Goal: Transaction & Acquisition: Purchase product/service

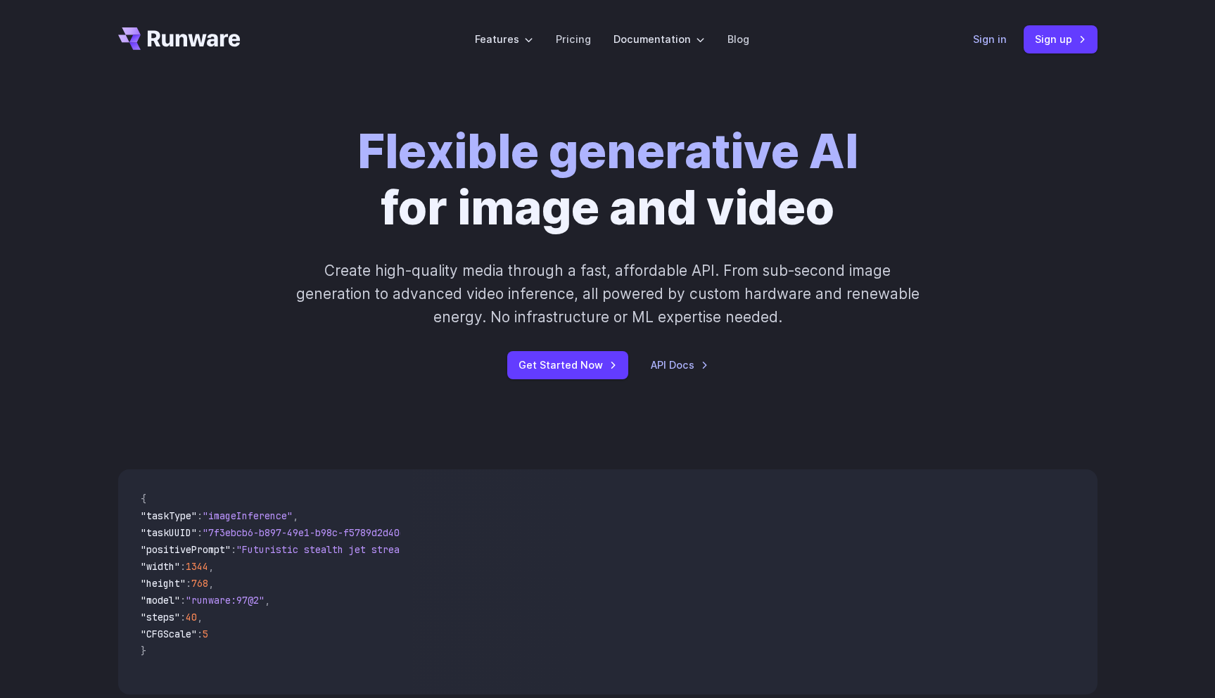
click at [994, 44] on link "Sign in" at bounding box center [990, 39] width 34 height 16
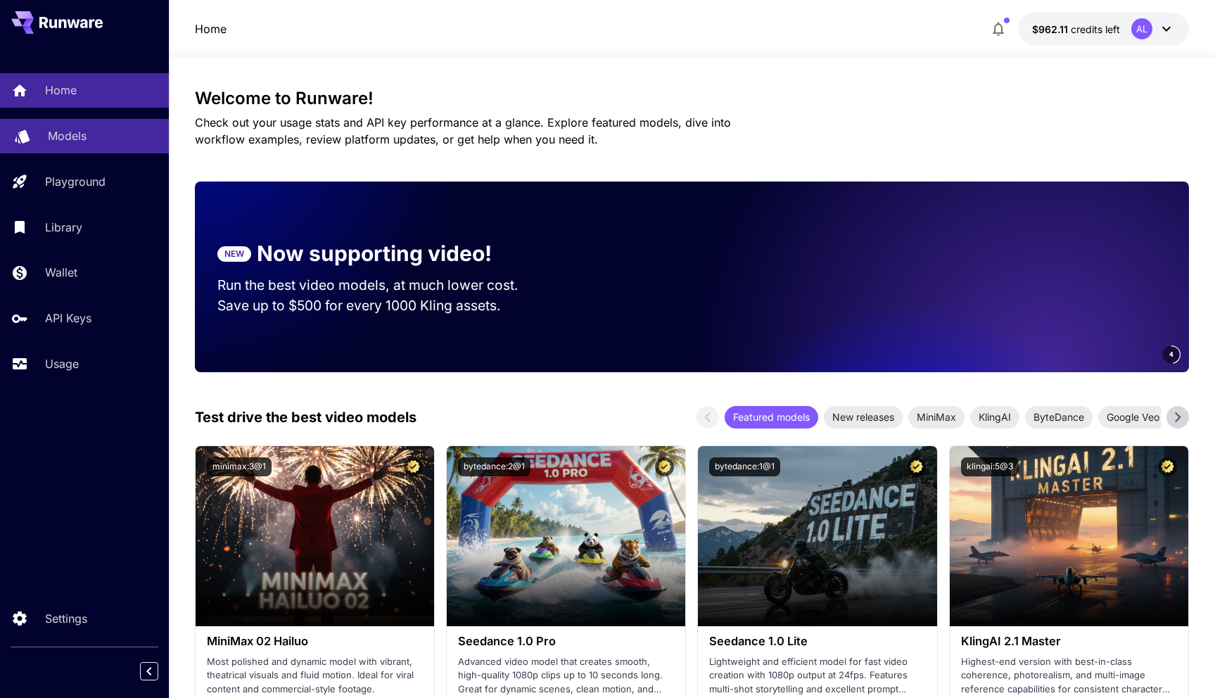
click at [96, 140] on div "Models" at bounding box center [103, 135] width 110 height 17
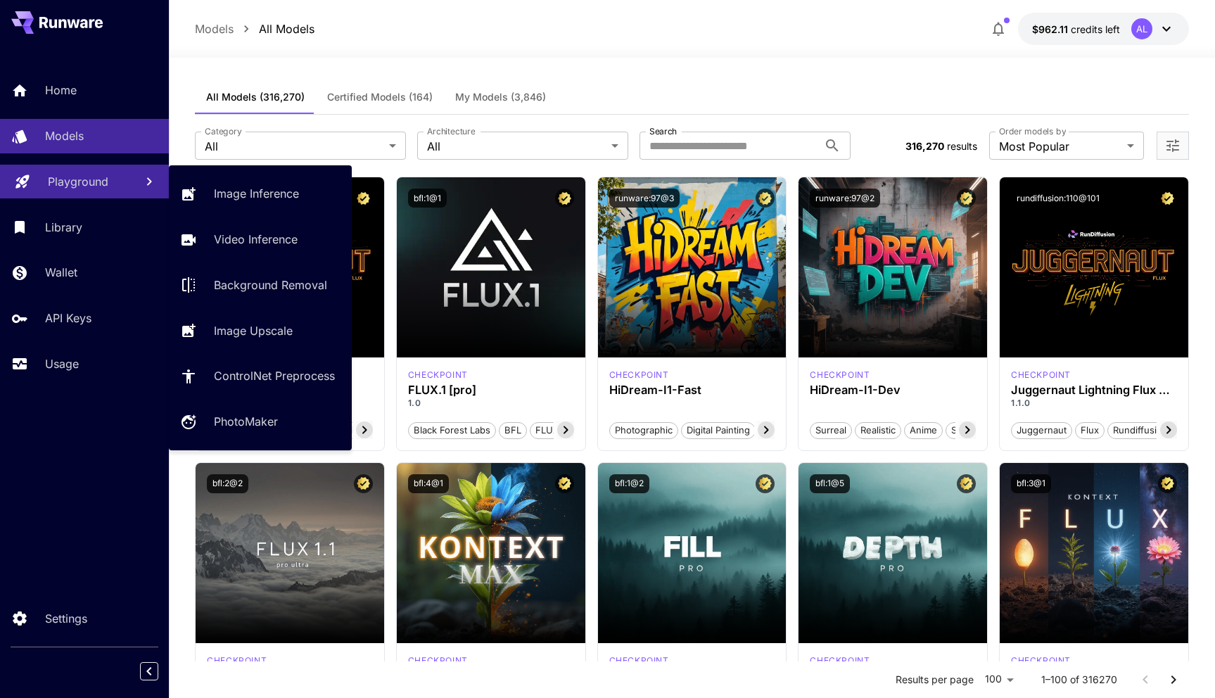
click at [75, 180] on p "Playground" at bounding box center [78, 181] width 61 height 17
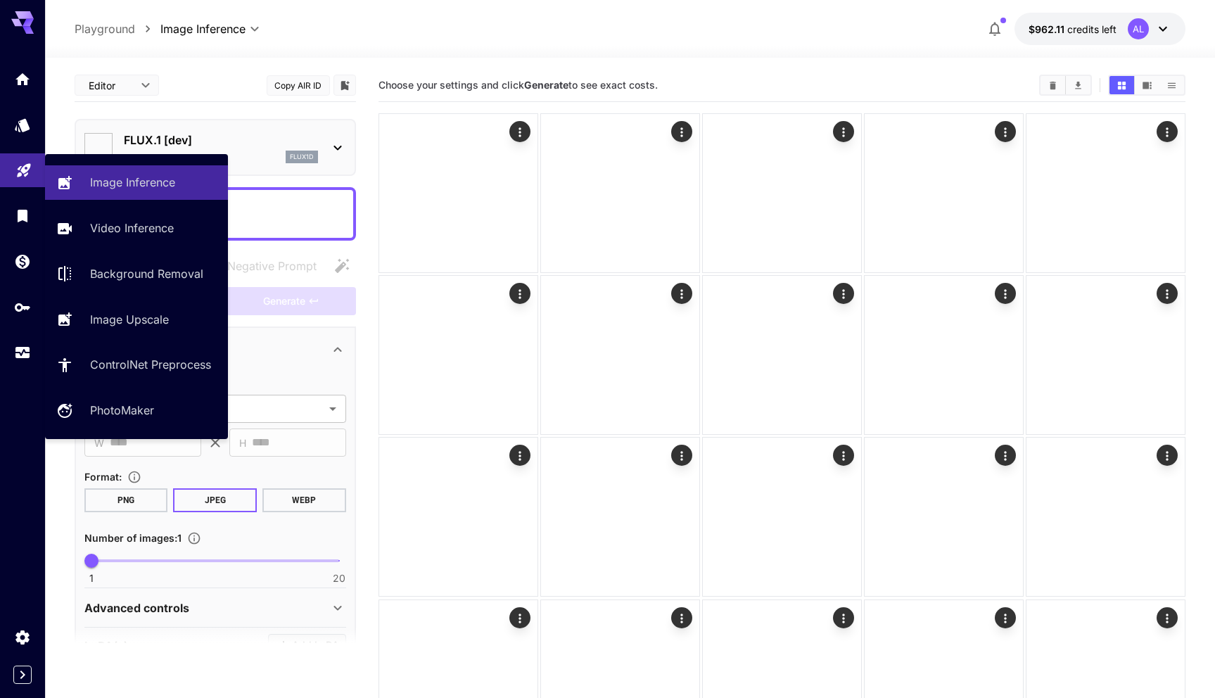
type input "**********"
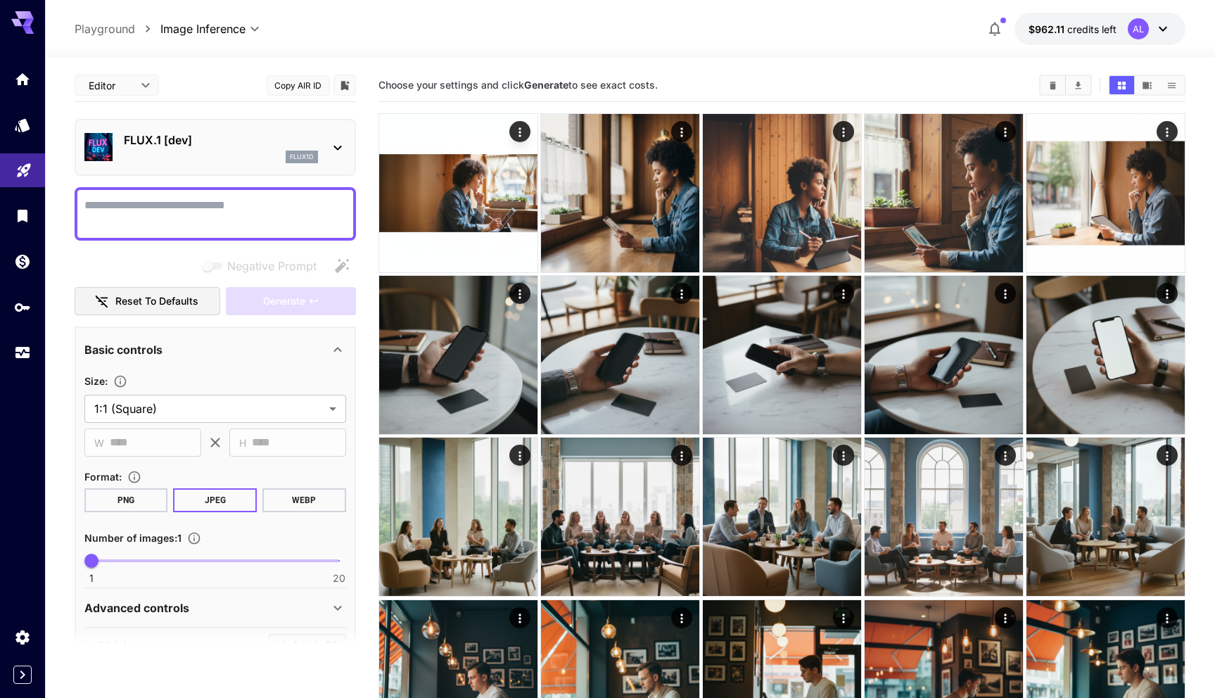
click at [335, 139] on div at bounding box center [337, 148] width 17 height 18
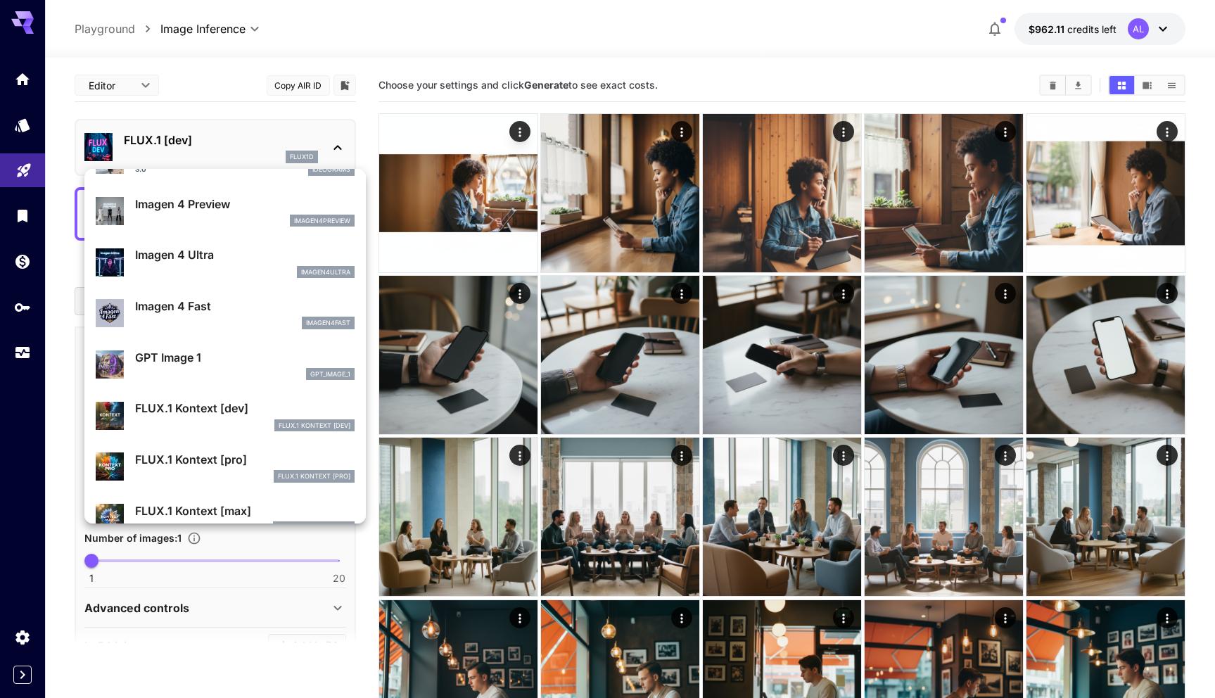
scroll to position [621, 0]
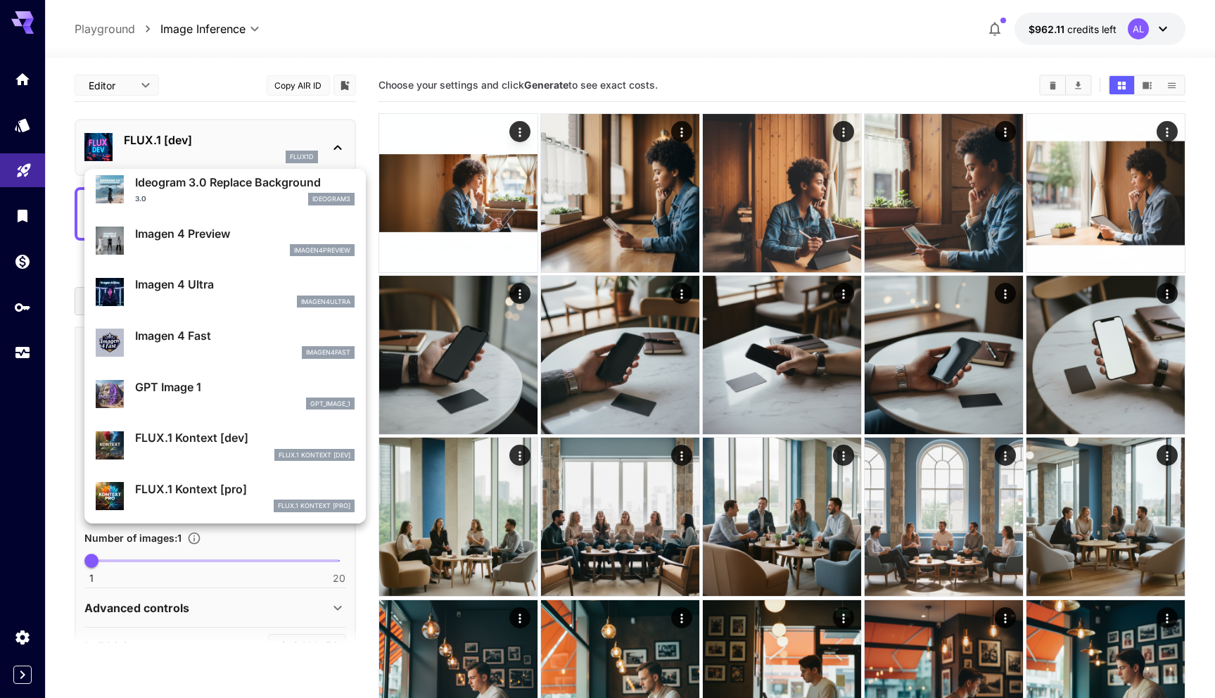
click at [174, 380] on p "GPT Image 1" at bounding box center [245, 387] width 220 height 17
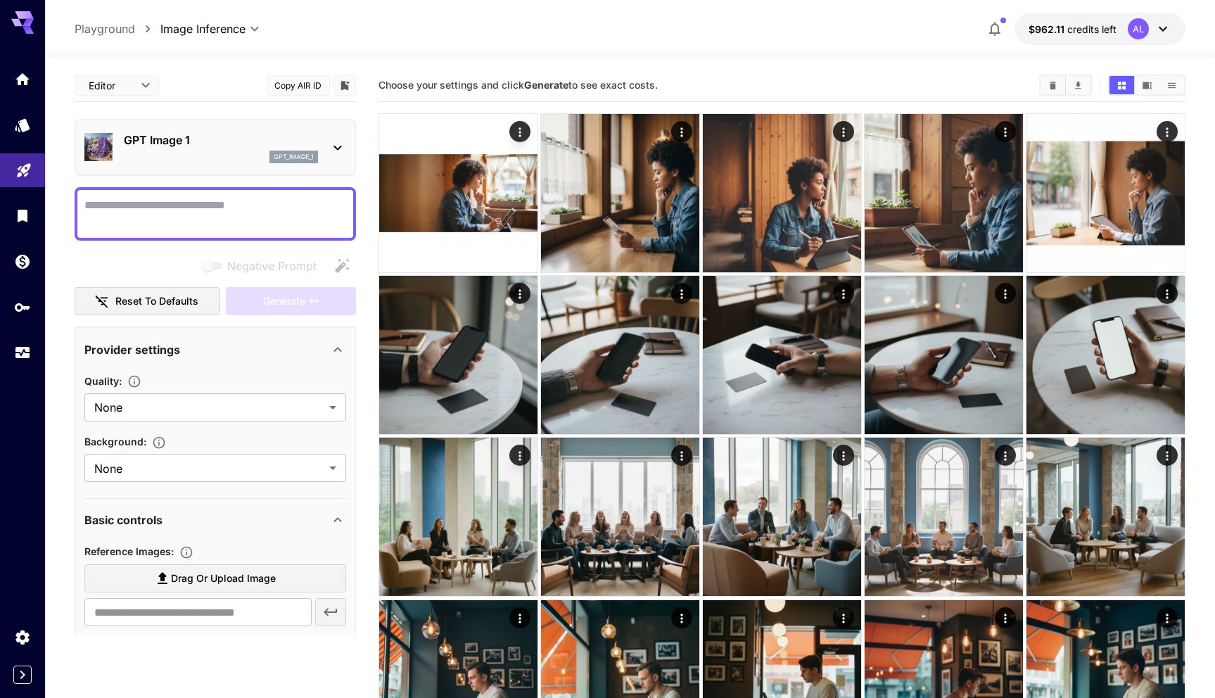
click at [122, 134] on span "JSON" at bounding box center [117, 139] width 62 height 17
type input "****"
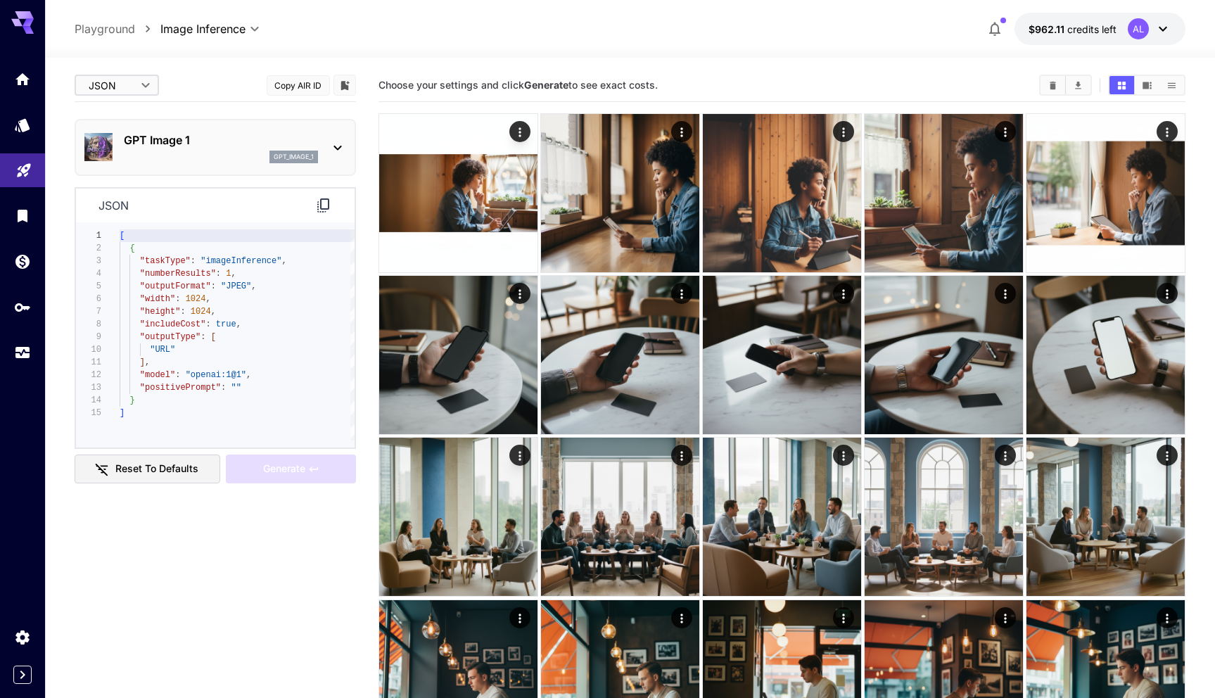
type textarea "**********"
drag, startPoint x: 241, startPoint y: 371, endPoint x: 192, endPoint y: 371, distance: 48.6
click at [192, 371] on span ""openai:1@1"" at bounding box center [215, 375] width 61 height 10
click at [236, 371] on div "[ { "taskType" : "imageInference" , "numberResults" : 1 , "outputFormat" : "JPE…" at bounding box center [237, 334] width 235 height 211
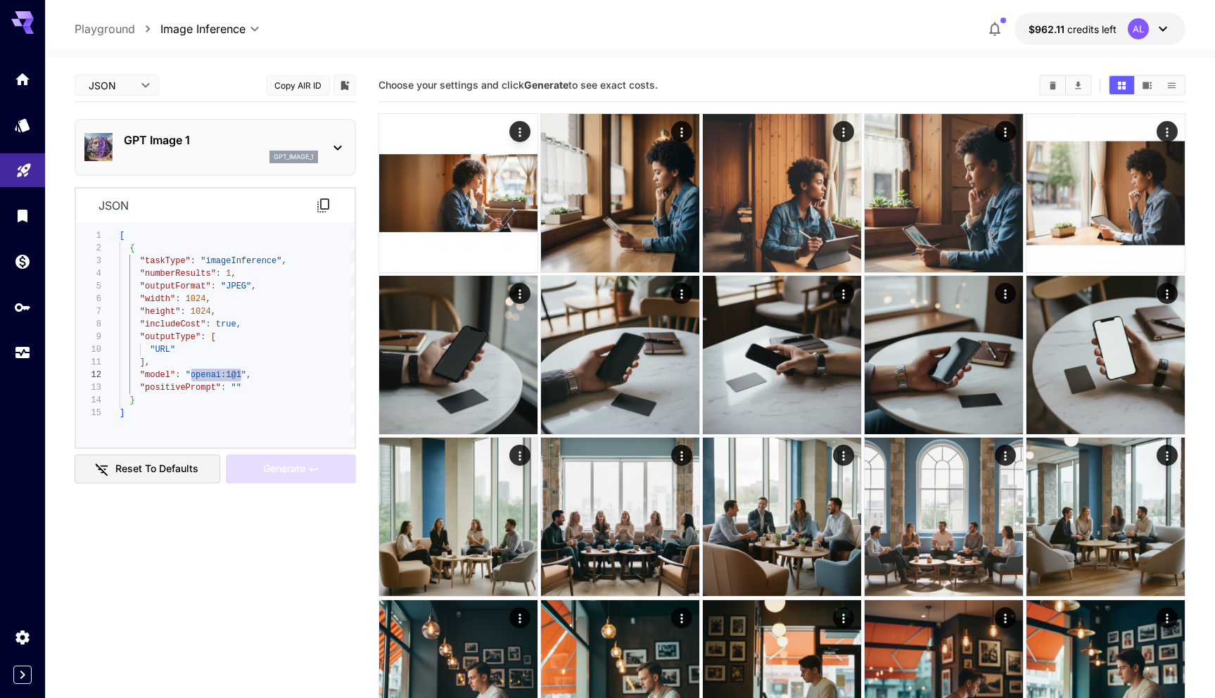
drag, startPoint x: 242, startPoint y: 375, endPoint x: 190, endPoint y: 373, distance: 52.1
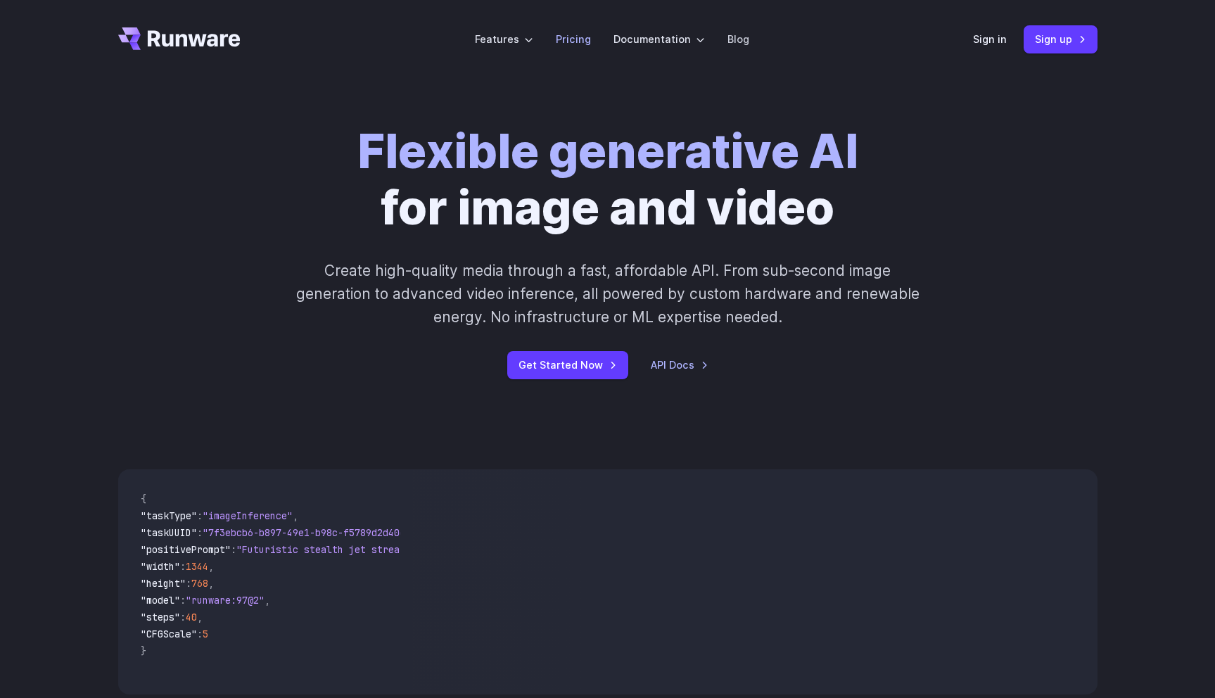
click at [577, 39] on link "Pricing" at bounding box center [573, 39] width 35 height 16
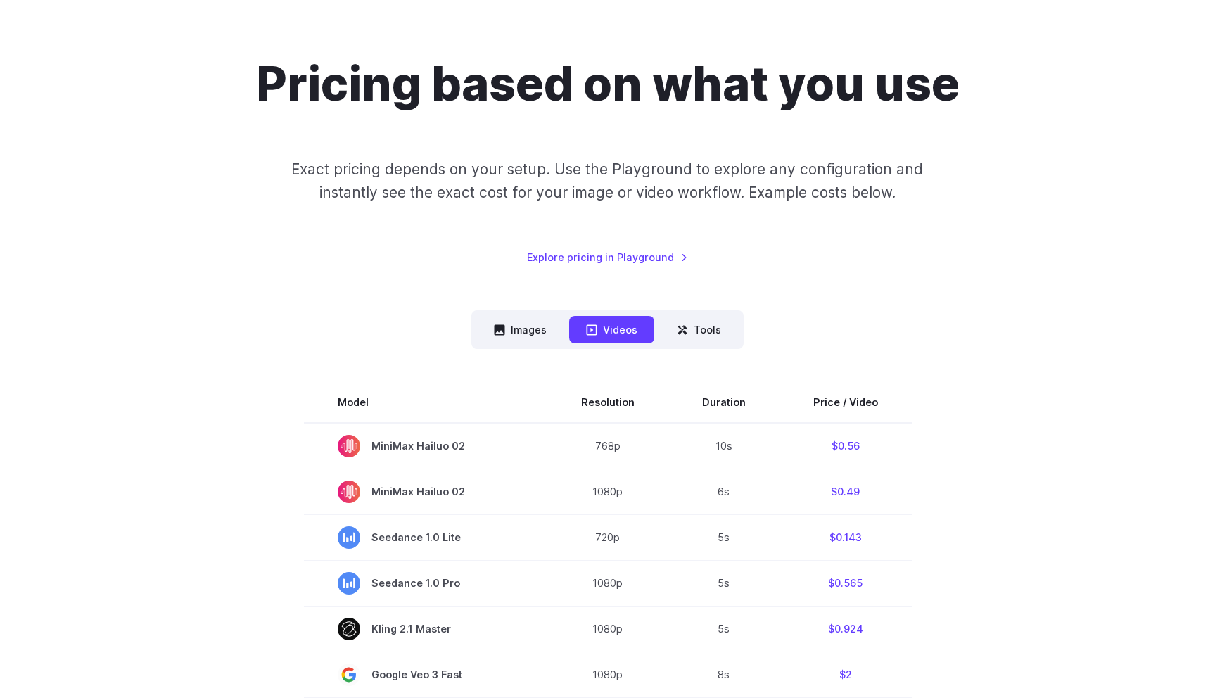
scroll to position [100, 0]
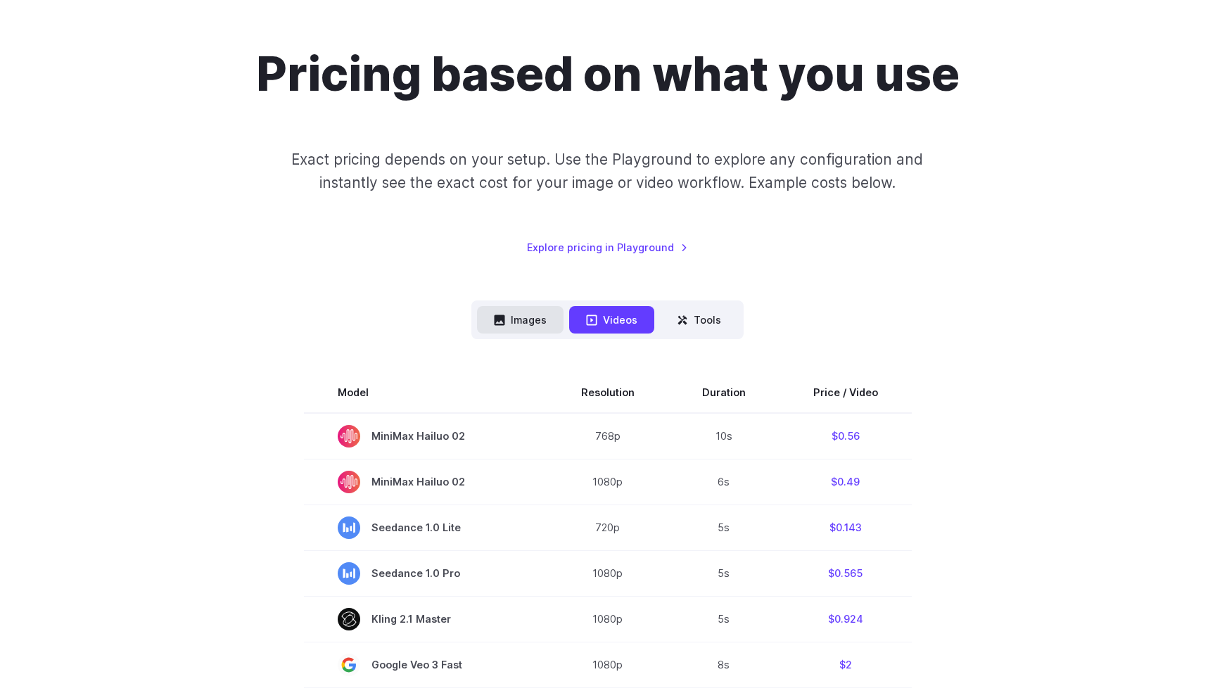
click at [536, 317] on button "Images" at bounding box center [520, 319] width 87 height 27
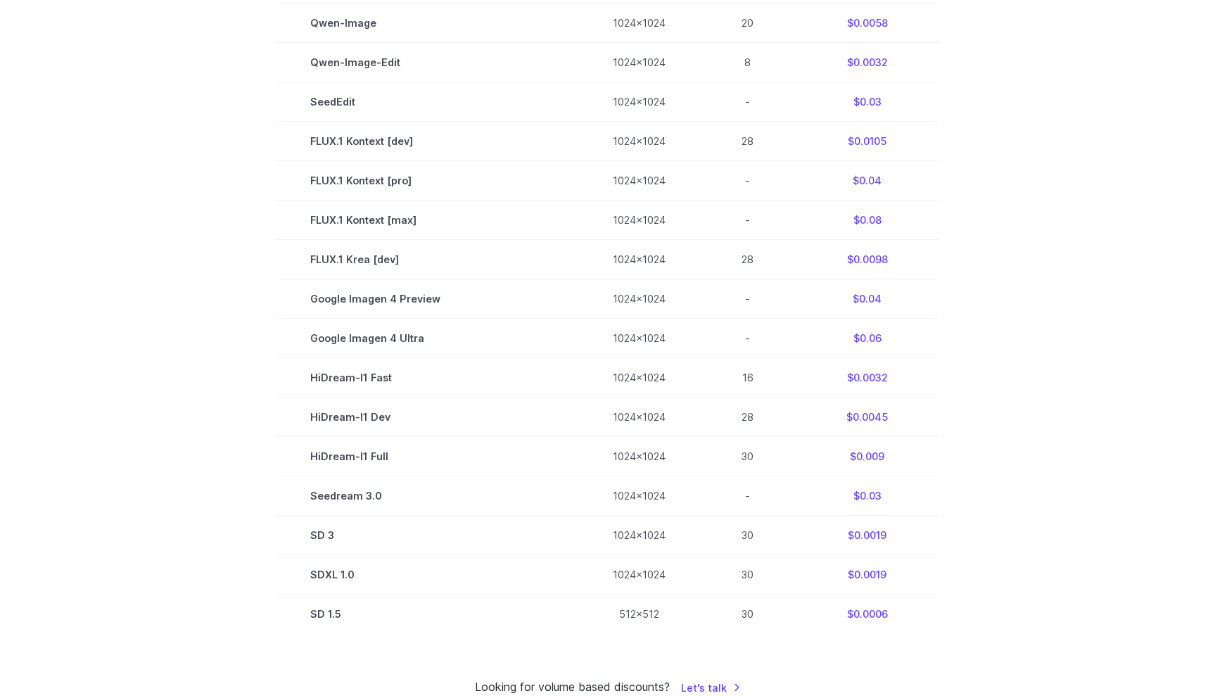
scroll to position [430, 0]
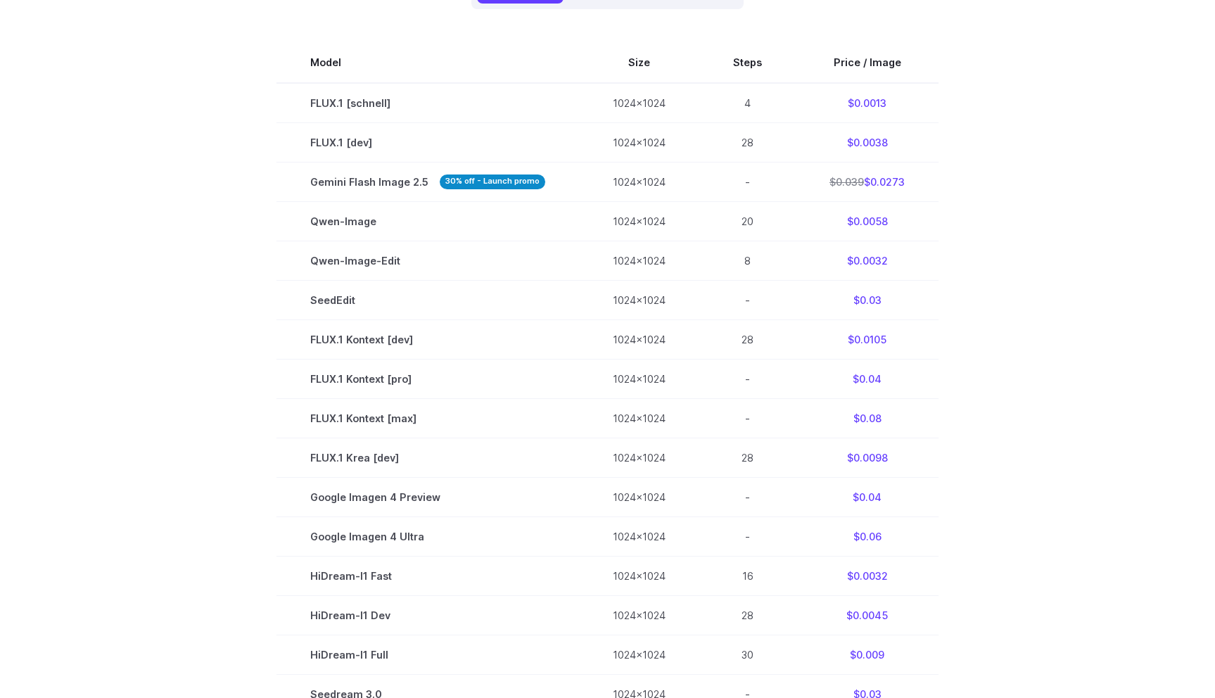
click at [972, 176] on section "Model Size Steps Price / Image FLUX.1 [schnell] 1024x1024 4 $0.0013 FLUX.1 [dev…" at bounding box center [607, 437] width 979 height 789
